Goal: Task Accomplishment & Management: Manage account settings

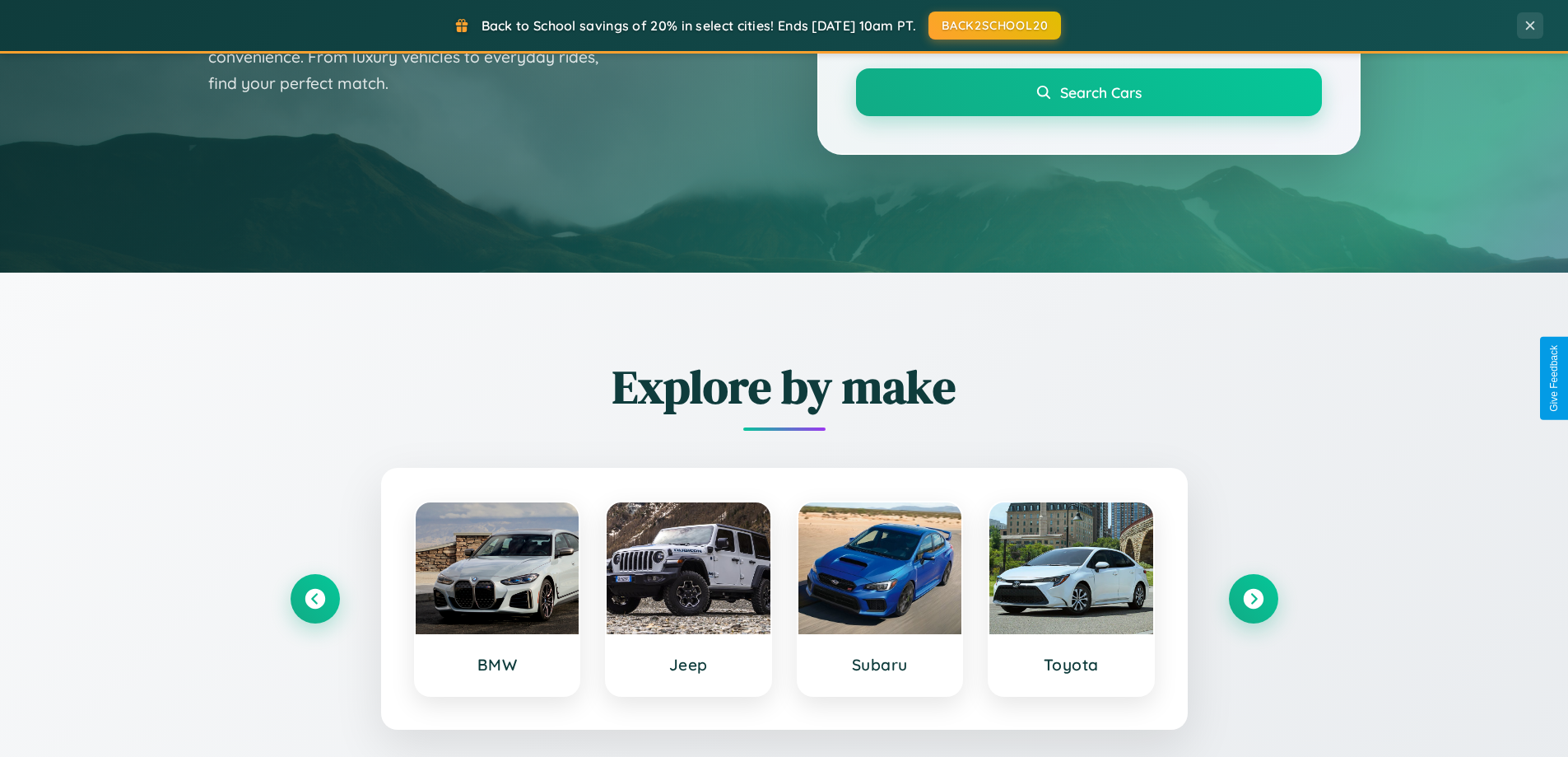
scroll to position [710, 0]
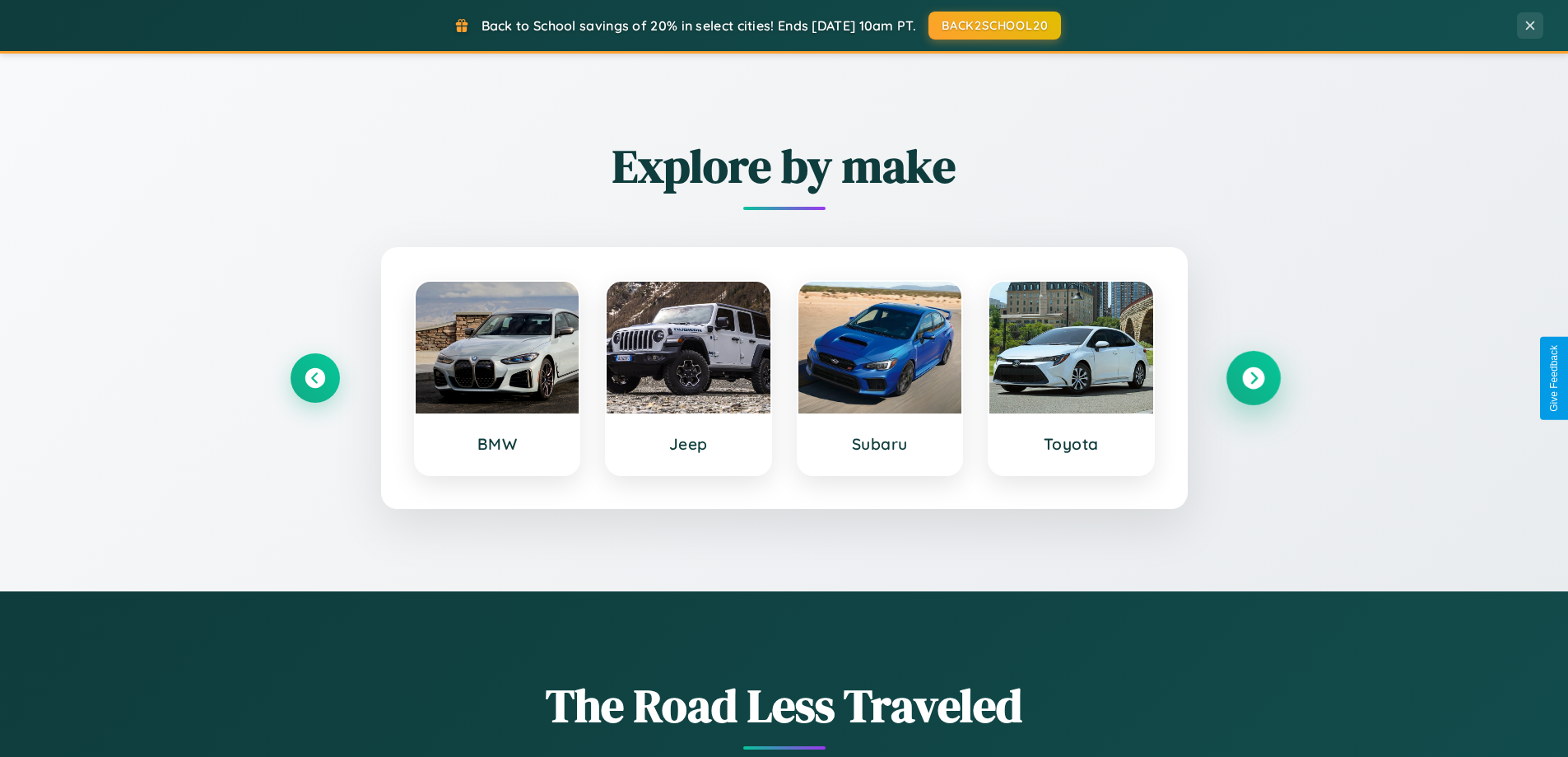
click at [1253, 378] on icon at bounding box center [1254, 378] width 22 height 22
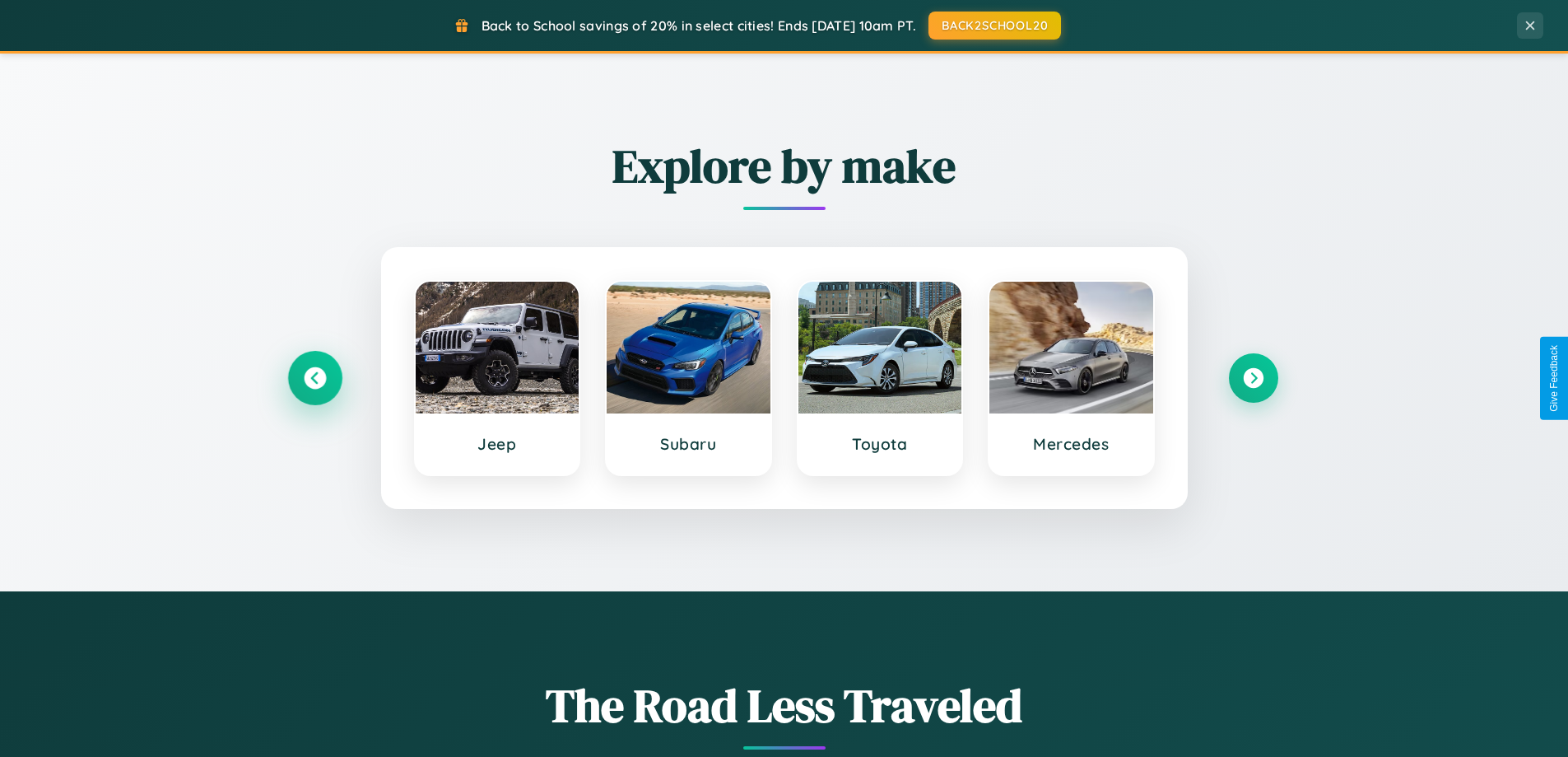
click at [314, 378] on icon at bounding box center [314, 378] width 22 height 22
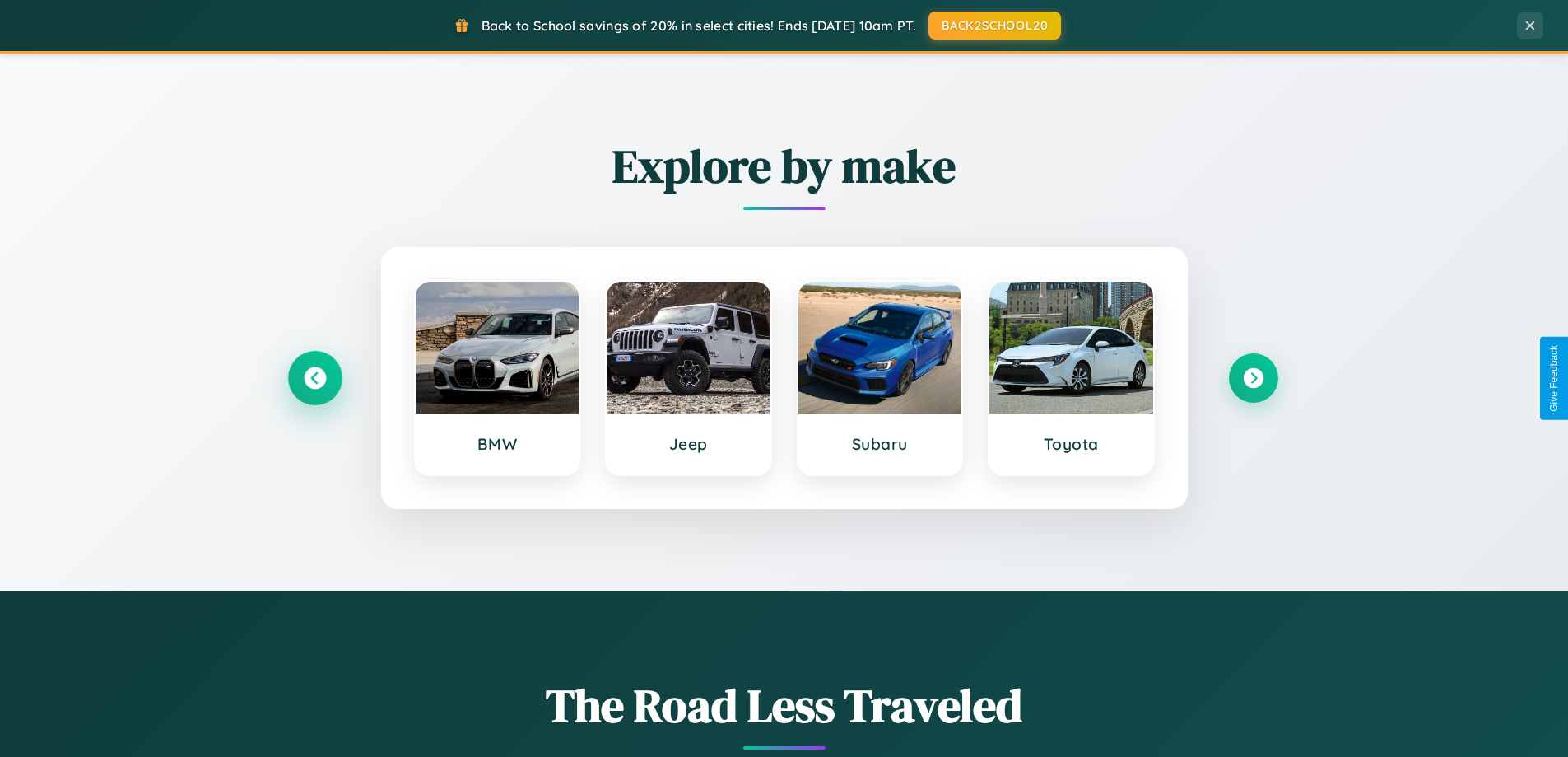
click at [314, 378] on icon at bounding box center [314, 378] width 22 height 22
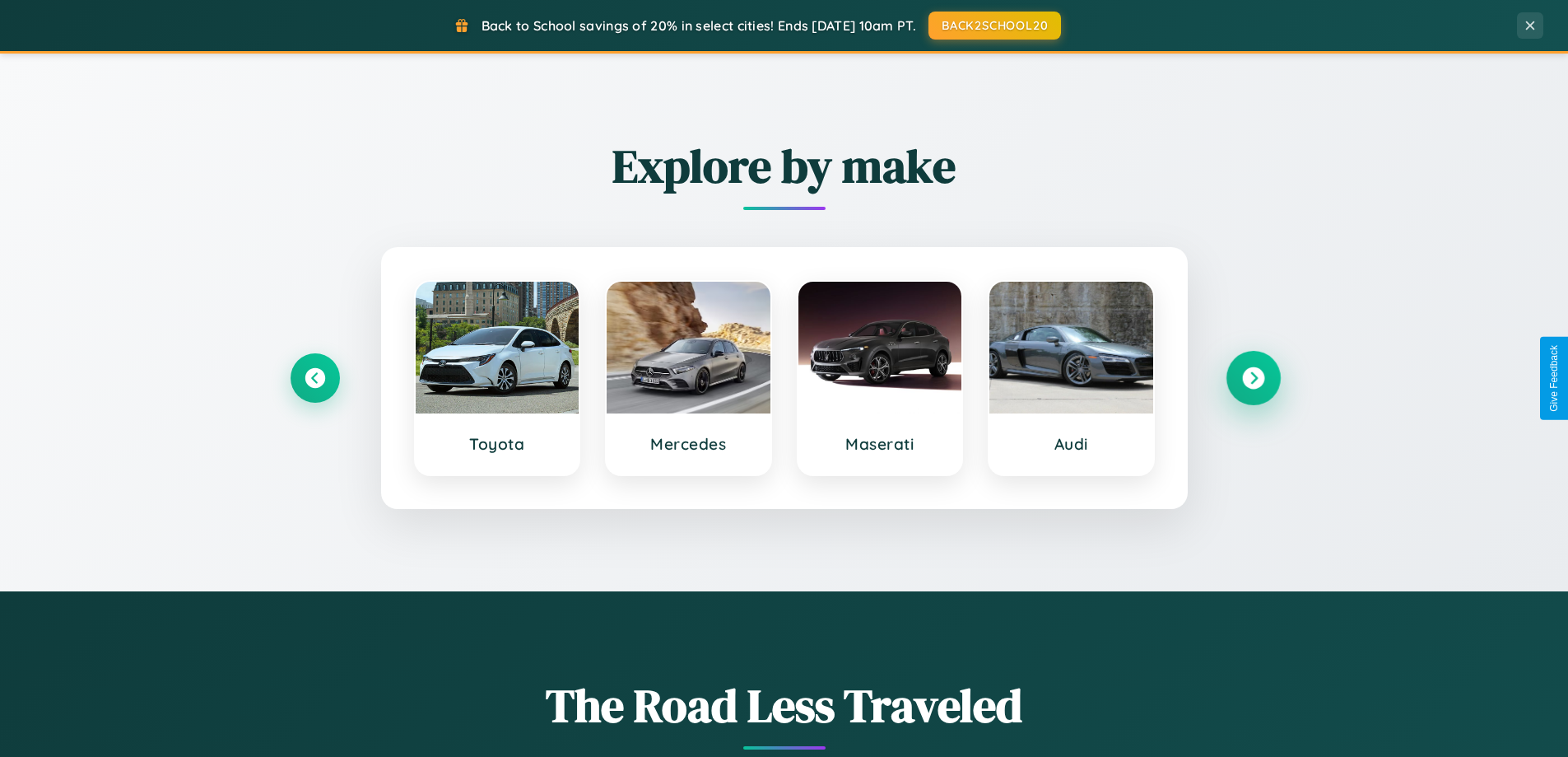
click at [1253, 378] on icon at bounding box center [1254, 378] width 22 height 22
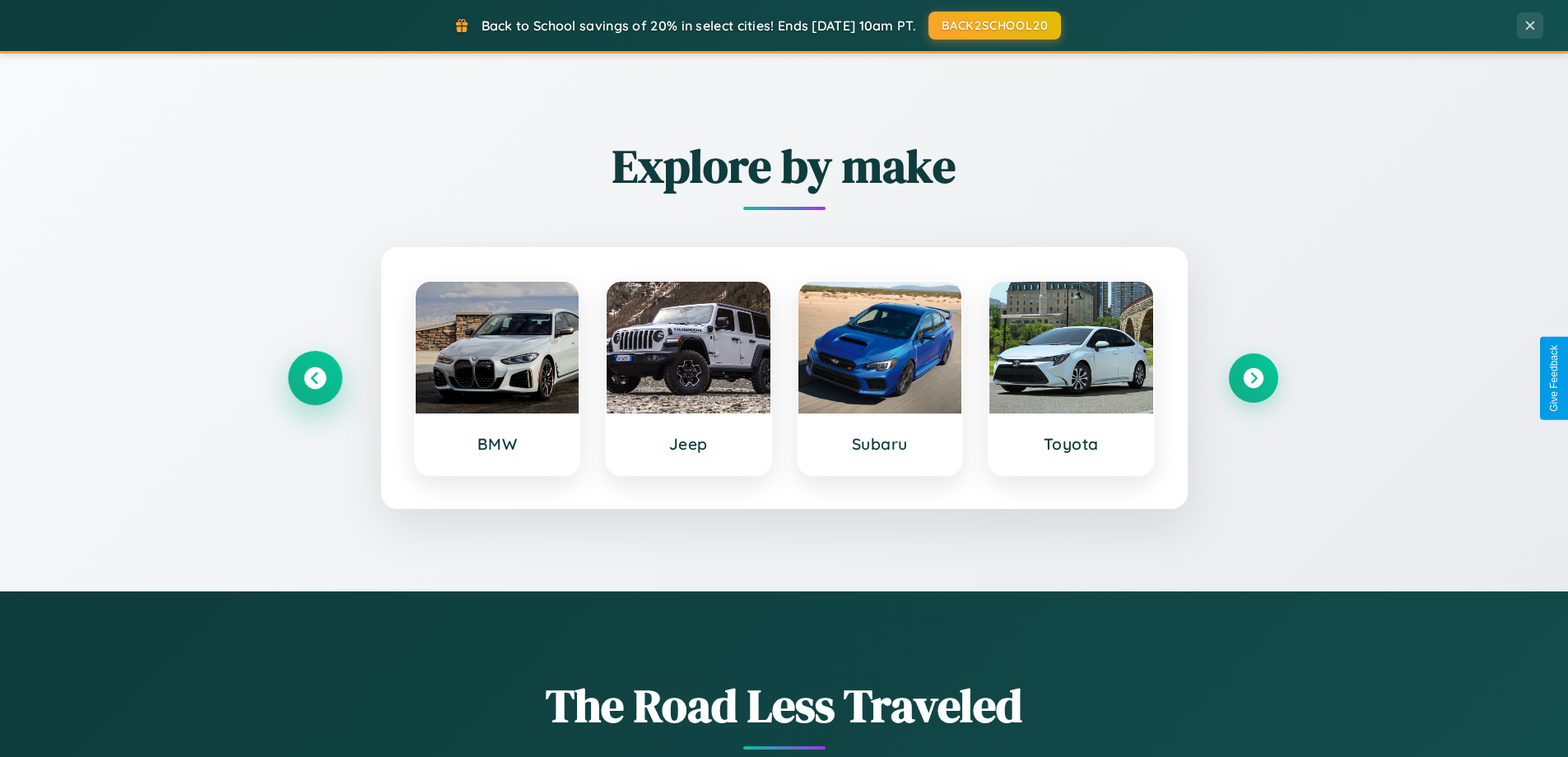
click at [314, 378] on icon at bounding box center [314, 378] width 22 height 22
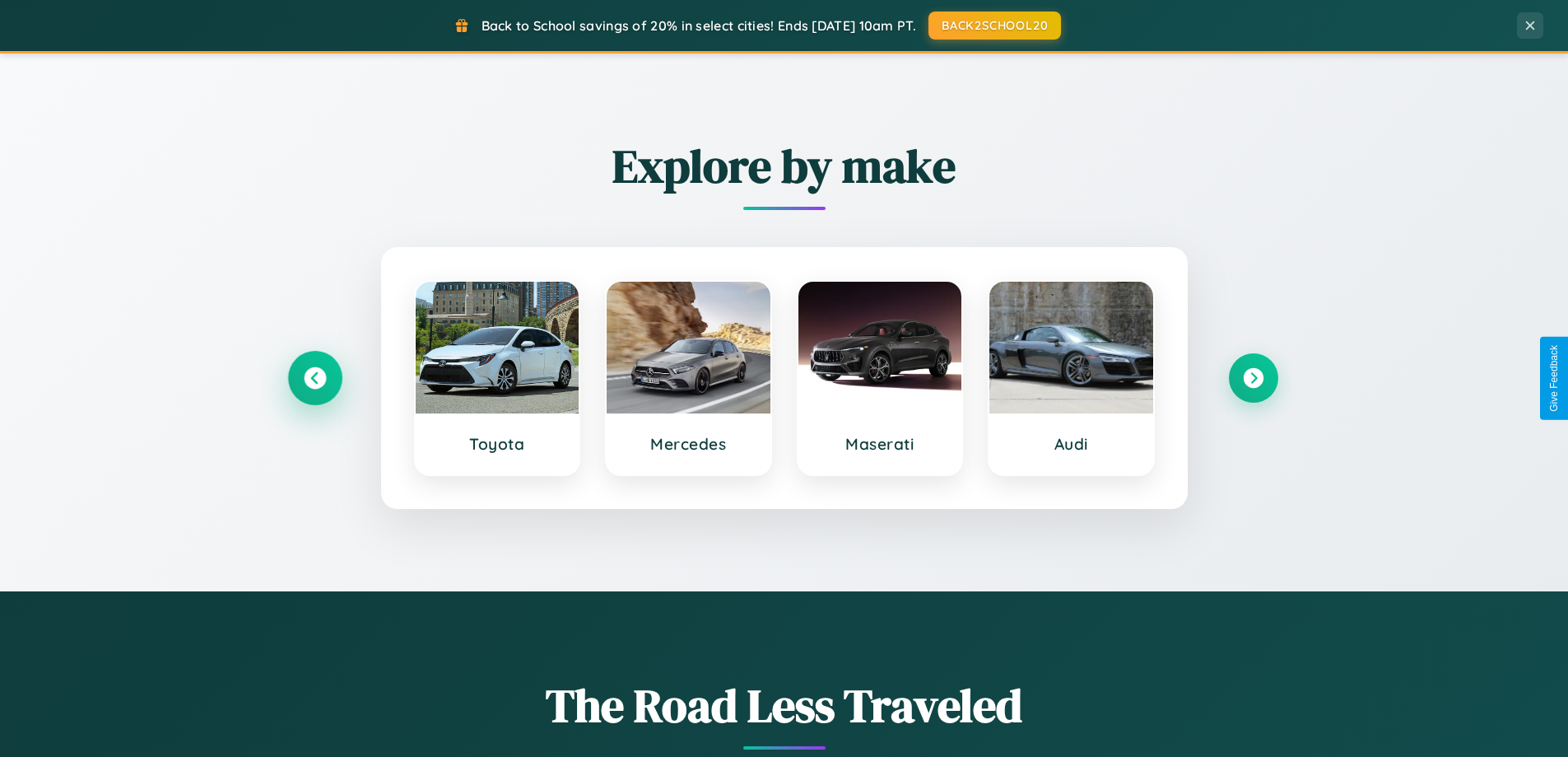
scroll to position [0, 0]
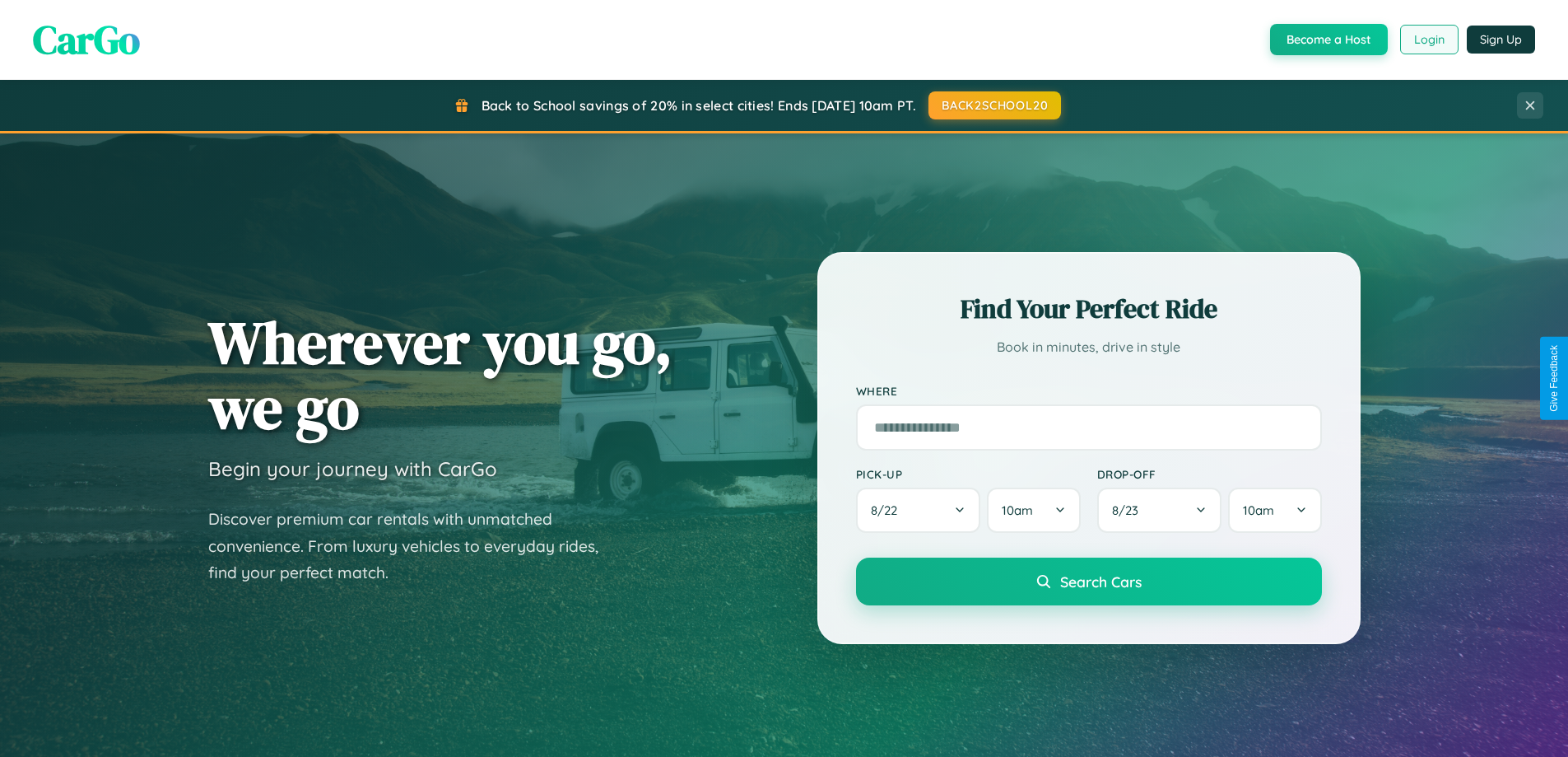
click at [1428, 39] on button "Login" at bounding box center [1429, 39] width 59 height 30
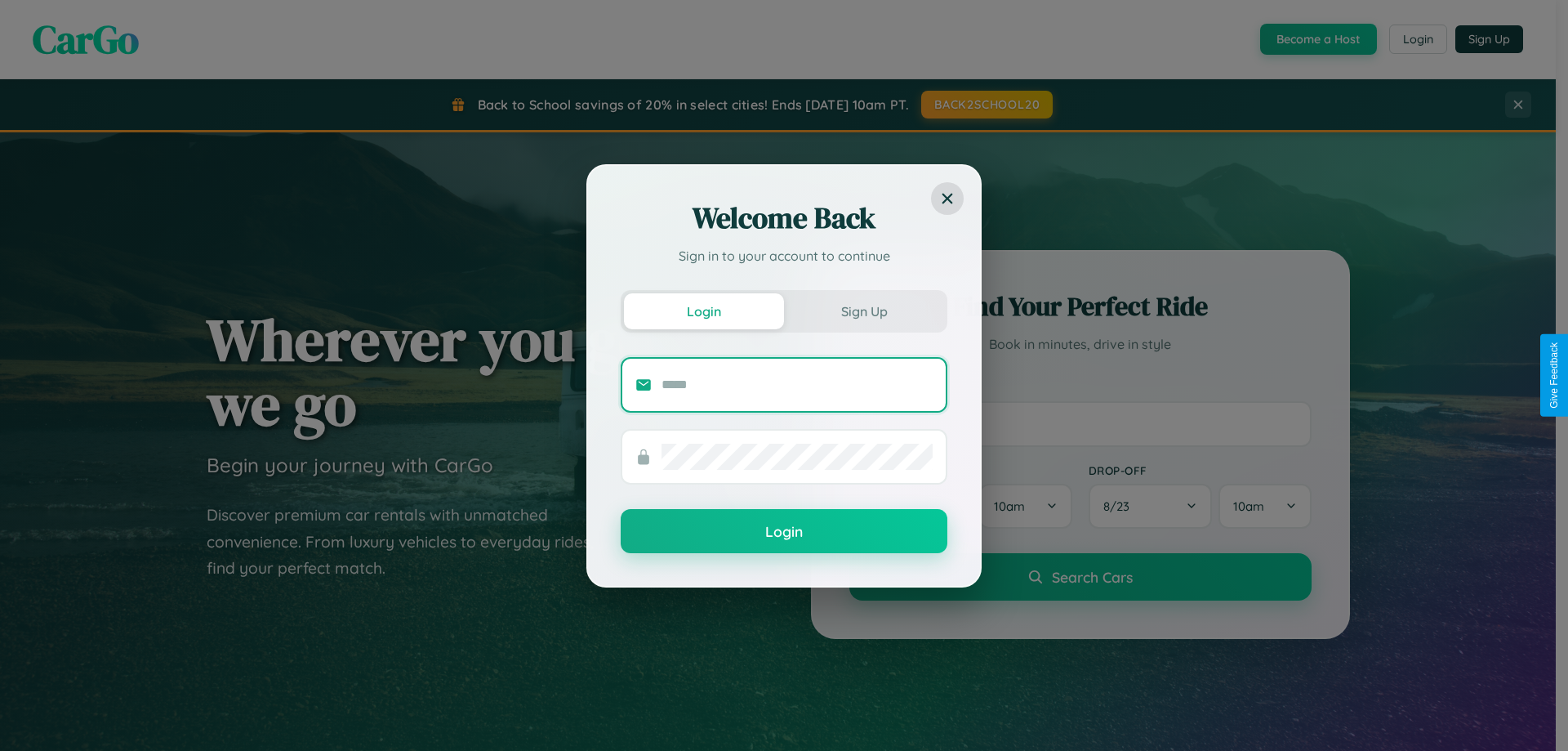
click at [797, 384] on input "text" at bounding box center [797, 385] width 271 height 26
type input "**********"
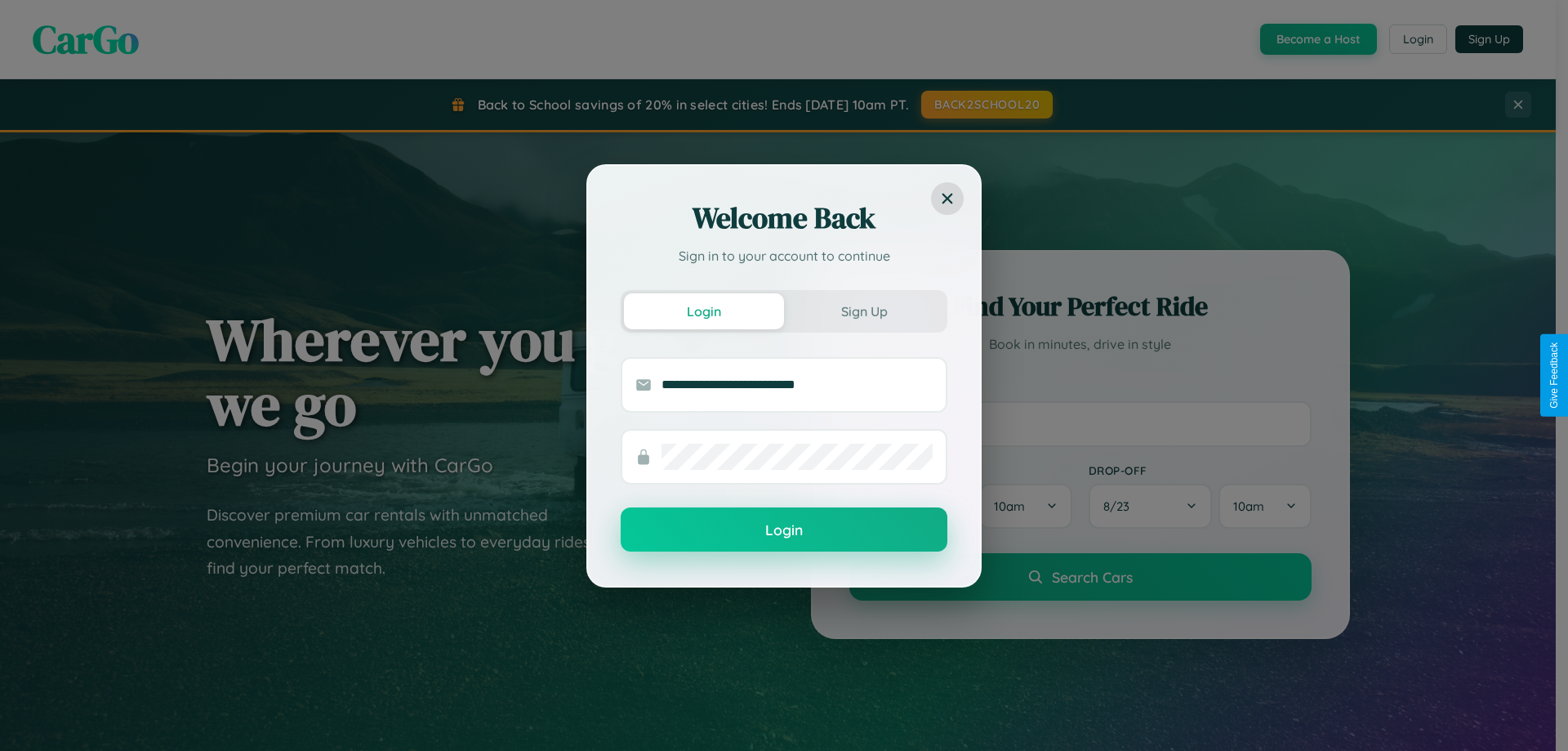
click at [784, 530] on button "Login" at bounding box center [784, 529] width 326 height 44
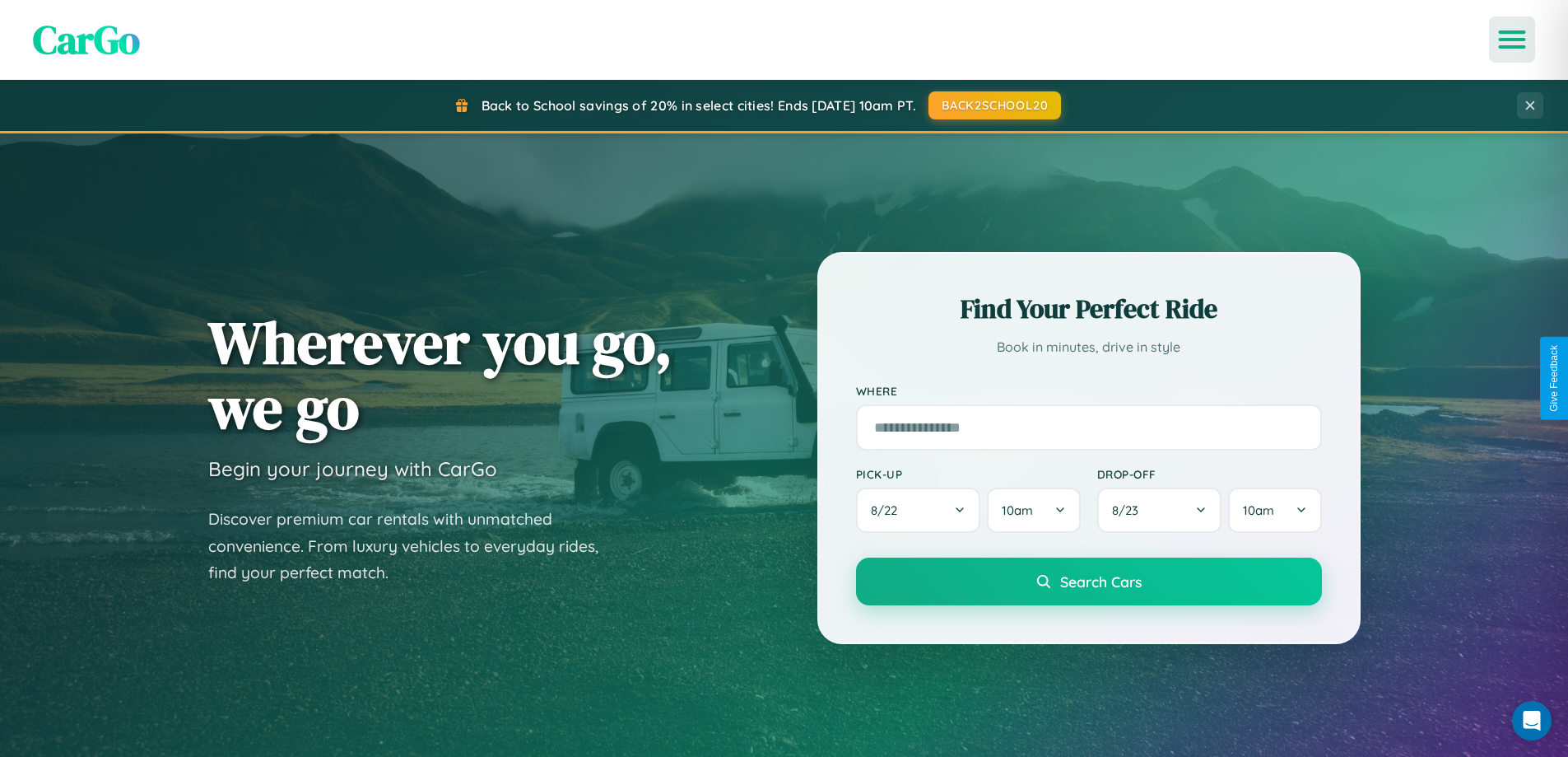
click at [1513, 39] on icon "Open menu" at bounding box center [1513, 39] width 24 height 14
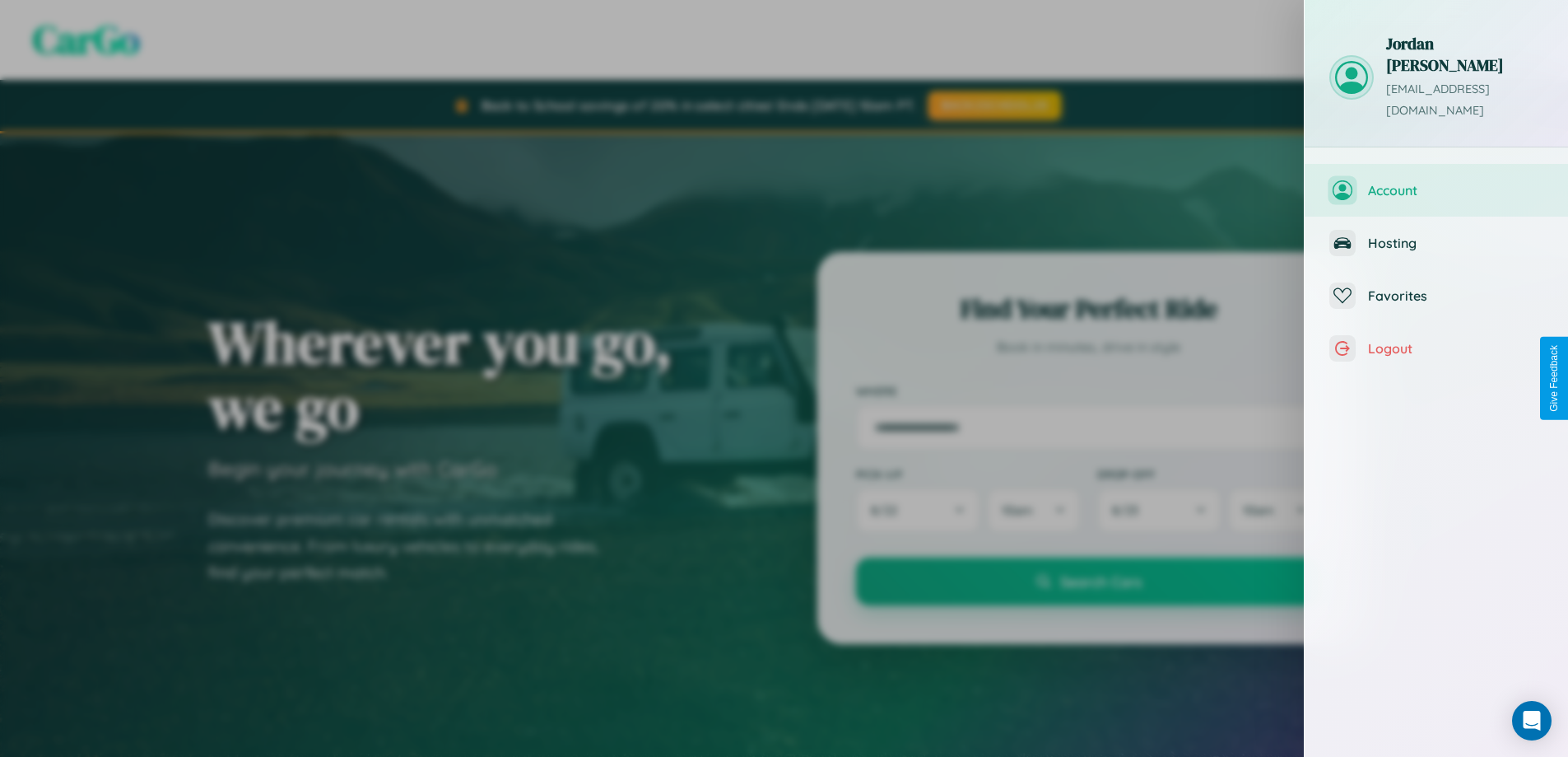
click at [1437, 182] on span "Account" at bounding box center [1456, 189] width 176 height 16
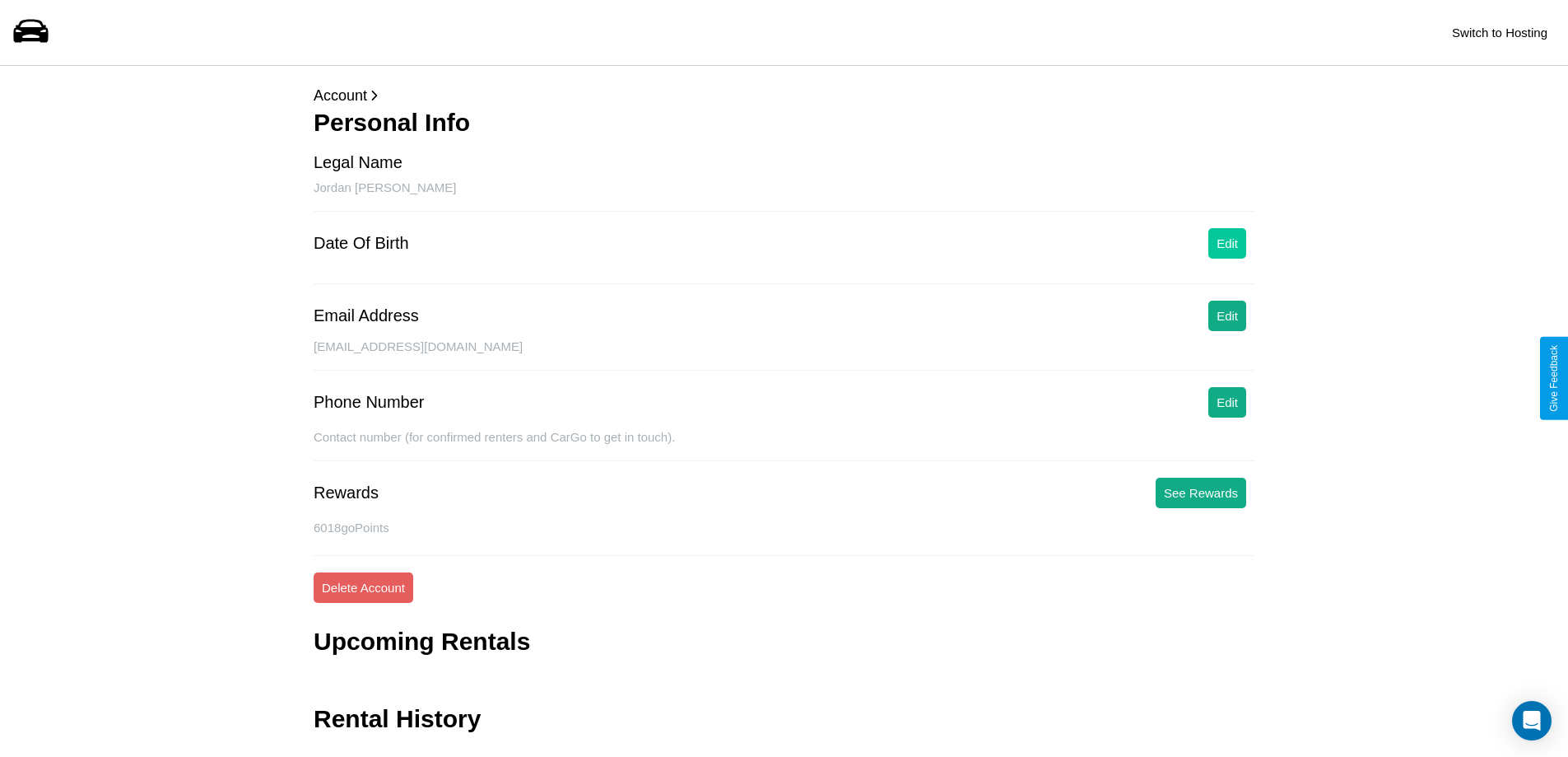
click at [1227, 243] on button "Edit" at bounding box center [1227, 244] width 37 height 31
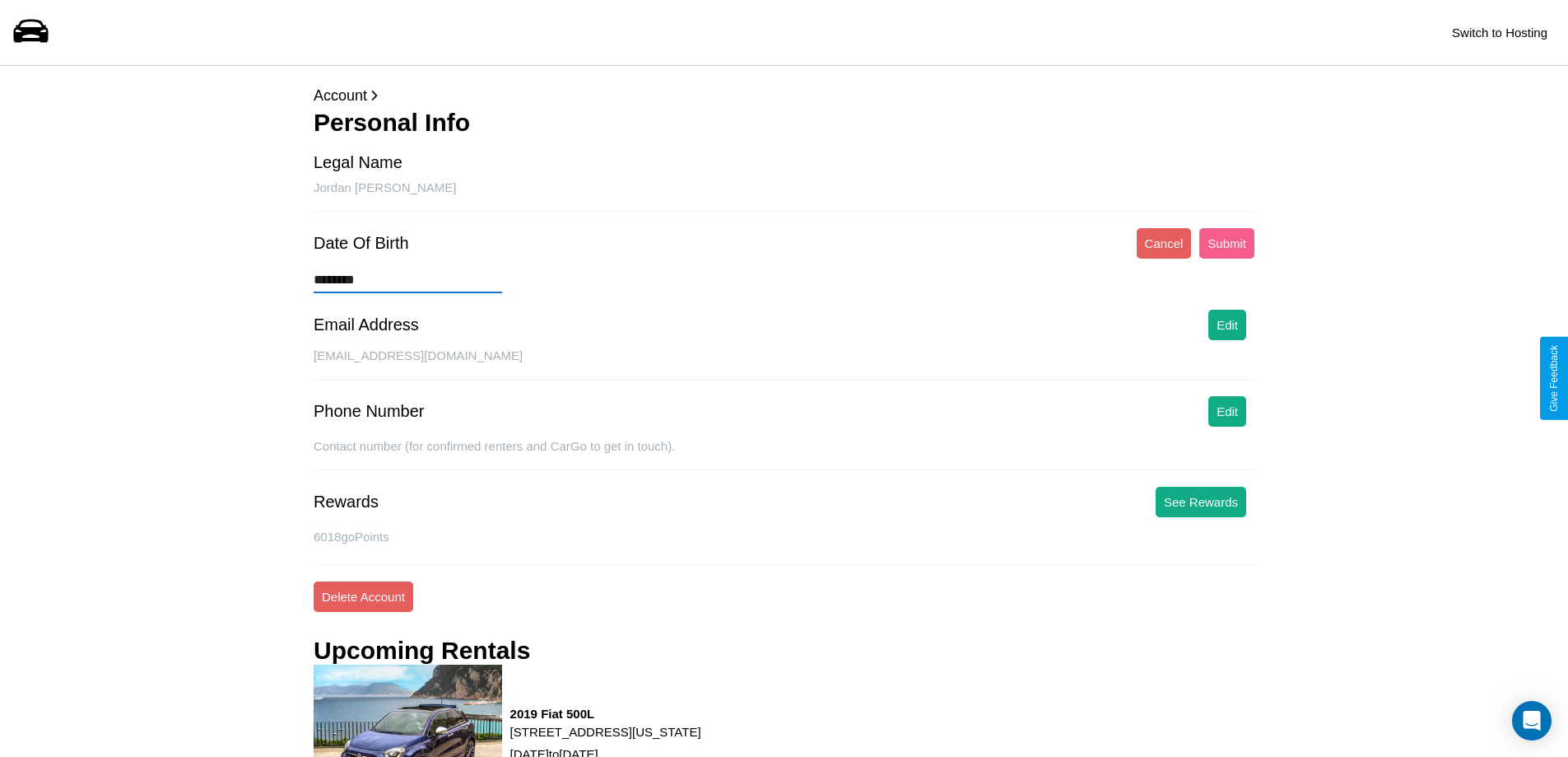
type input "*********"
